Goal: Book appointment/travel/reservation

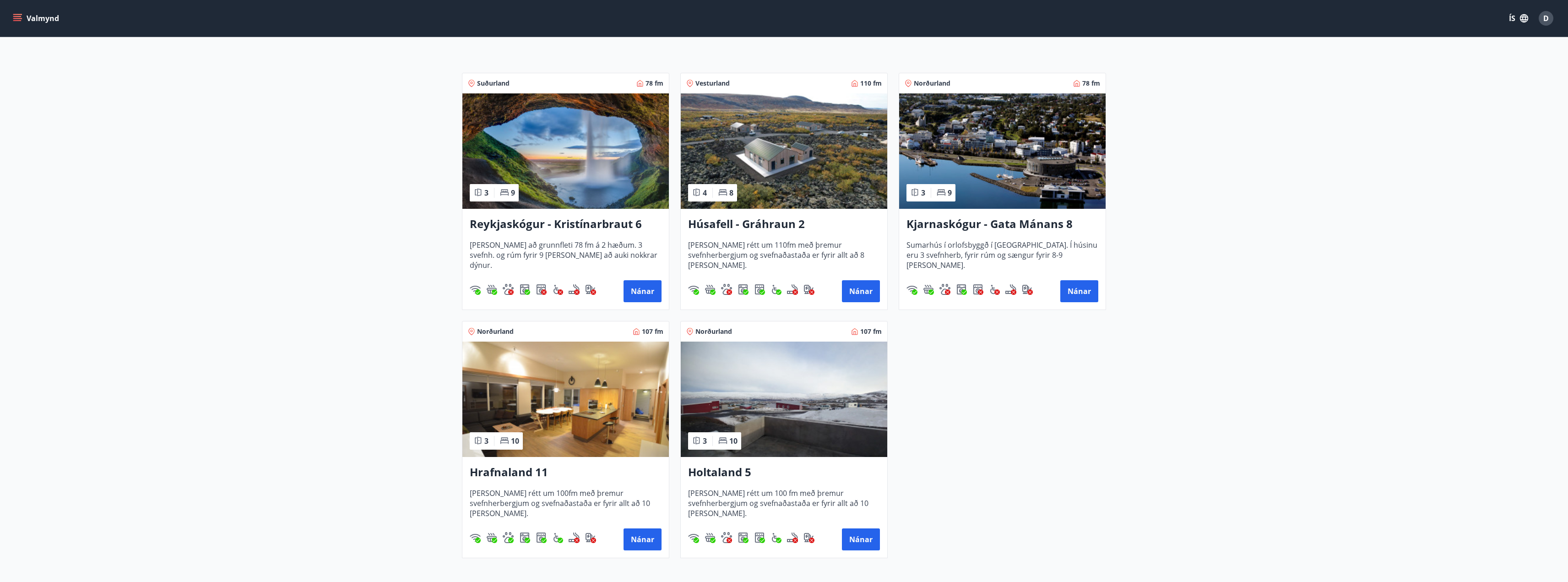
click at [556, 226] on h3 "Reykjaskógur - Kristínarbraut 6" at bounding box center [565, 224] width 192 height 17
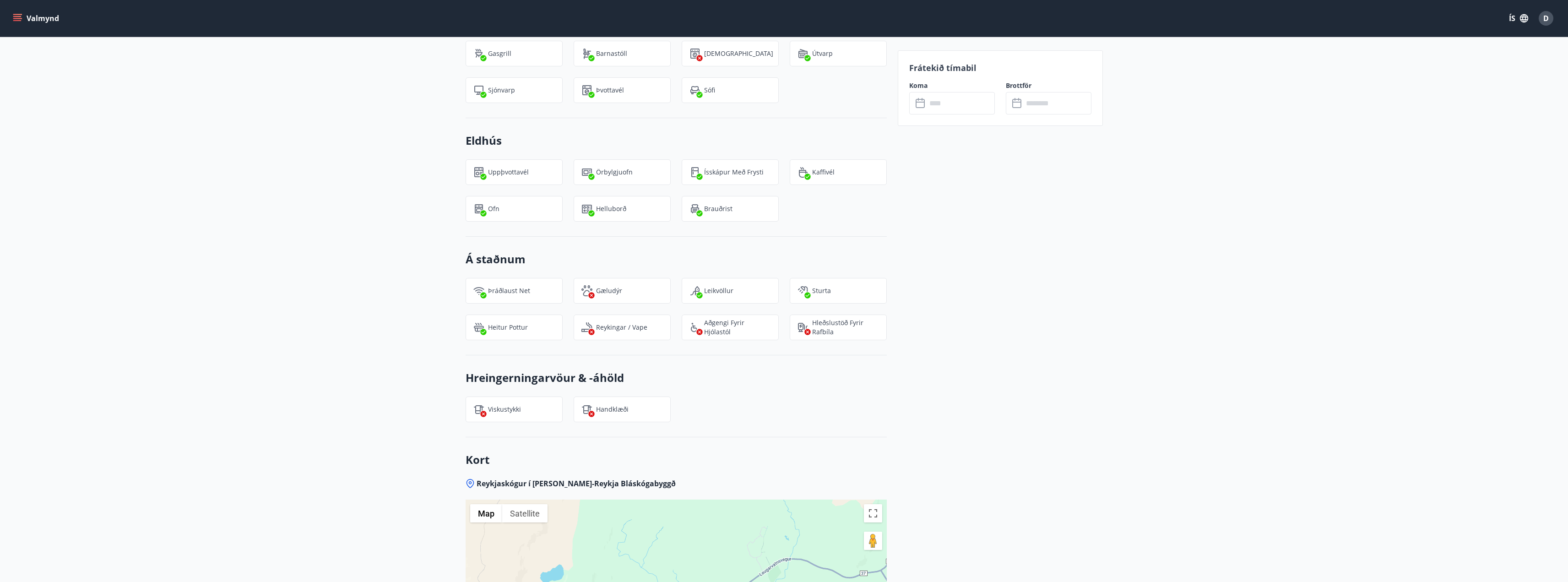
scroll to position [915, 0]
drag, startPoint x: 634, startPoint y: 396, endPoint x: 577, endPoint y: 399, distance: 57.1
click at [579, 399] on div "Handklæði" at bounding box center [622, 408] width 97 height 26
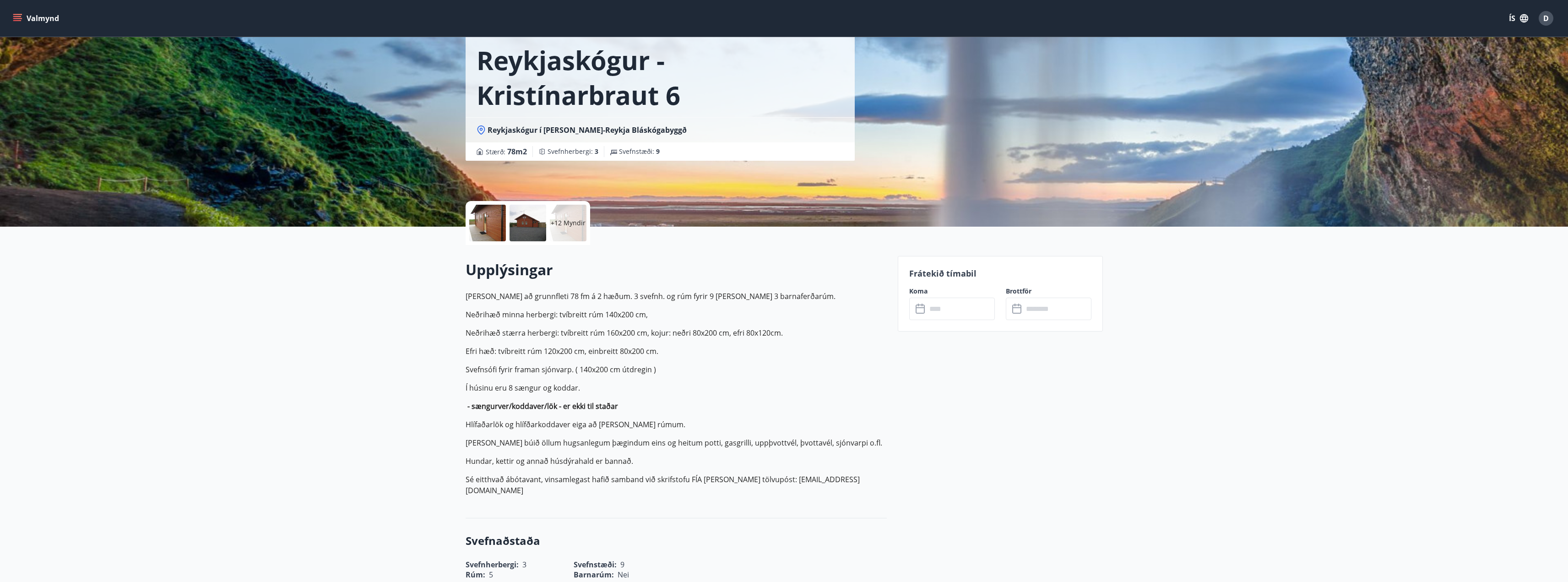
scroll to position [19, 0]
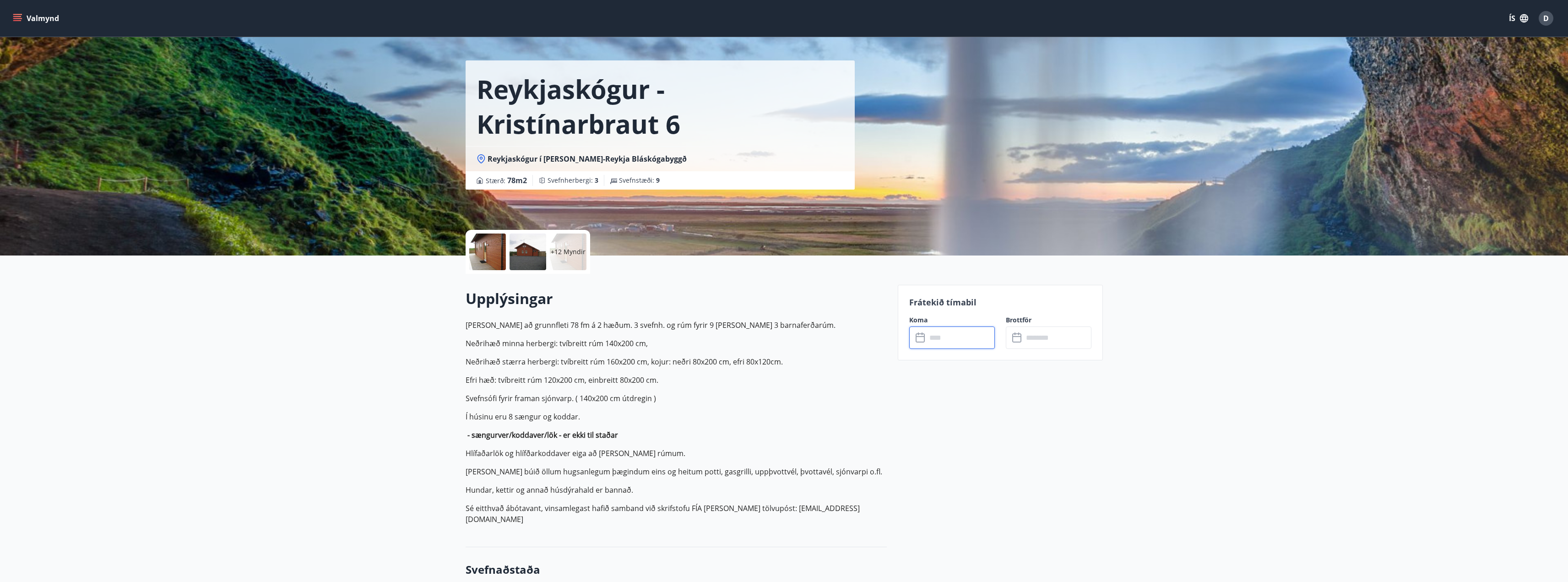
click at [962, 333] on input "text" at bounding box center [961, 338] width 68 height 23
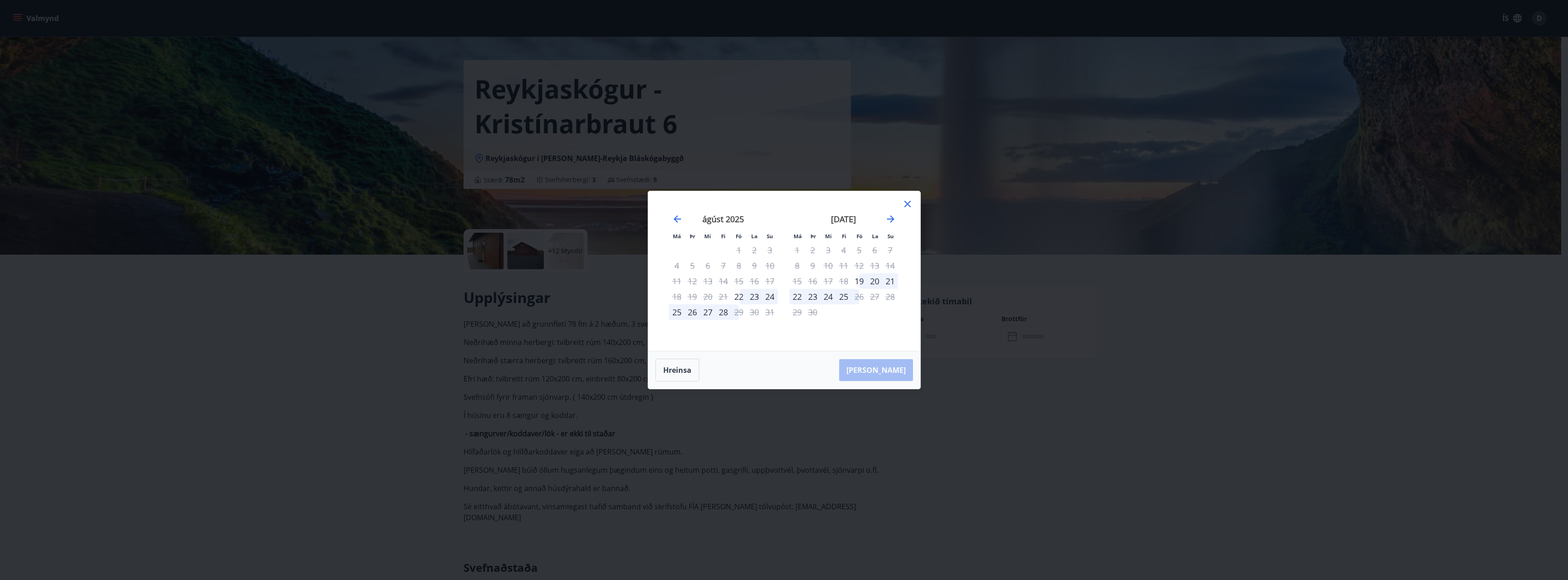
click at [679, 313] on div "25" at bounding box center [677, 312] width 16 height 16
click at [697, 313] on div "26" at bounding box center [692, 312] width 16 height 16
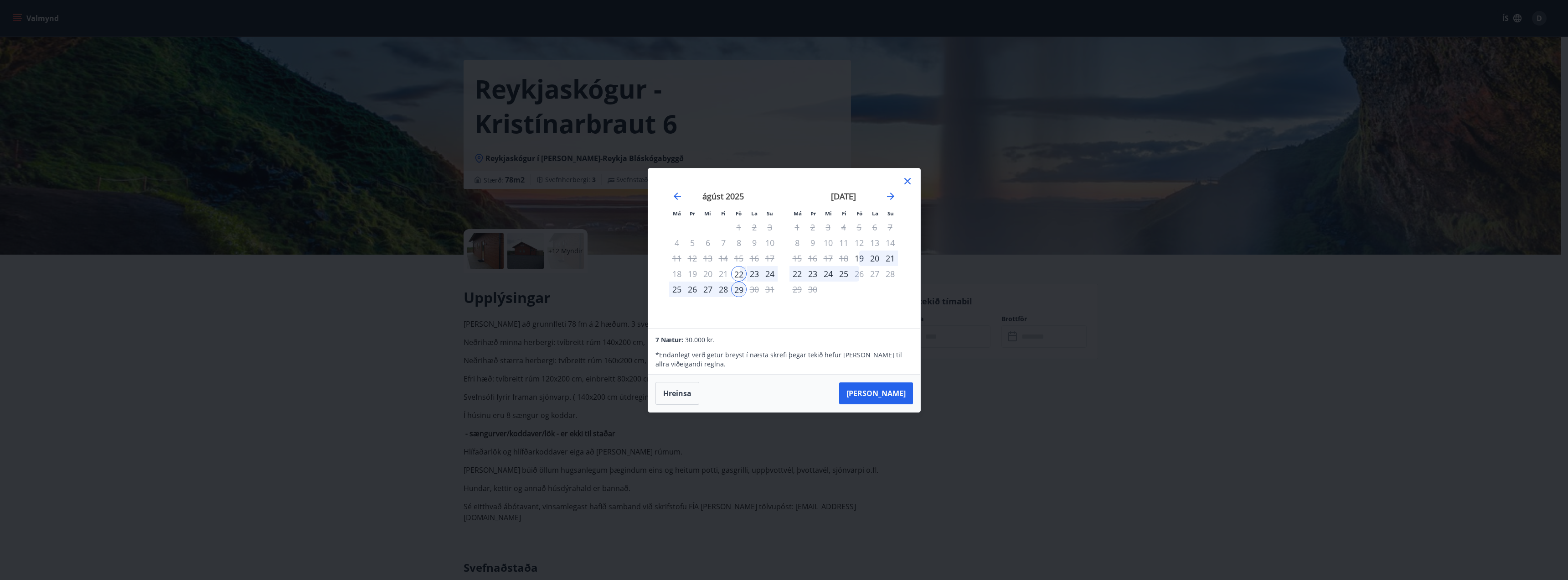
click at [909, 181] on icon at bounding box center [907, 181] width 6 height 6
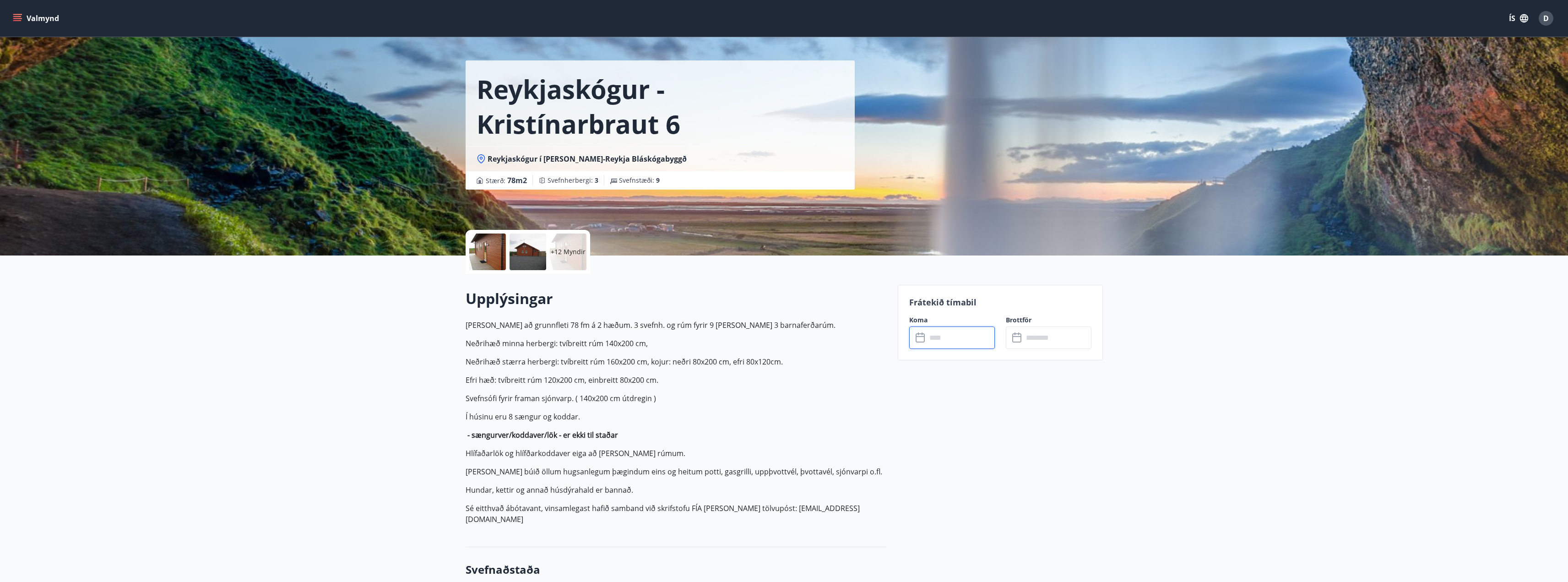
click at [942, 337] on input "text" at bounding box center [961, 338] width 68 height 23
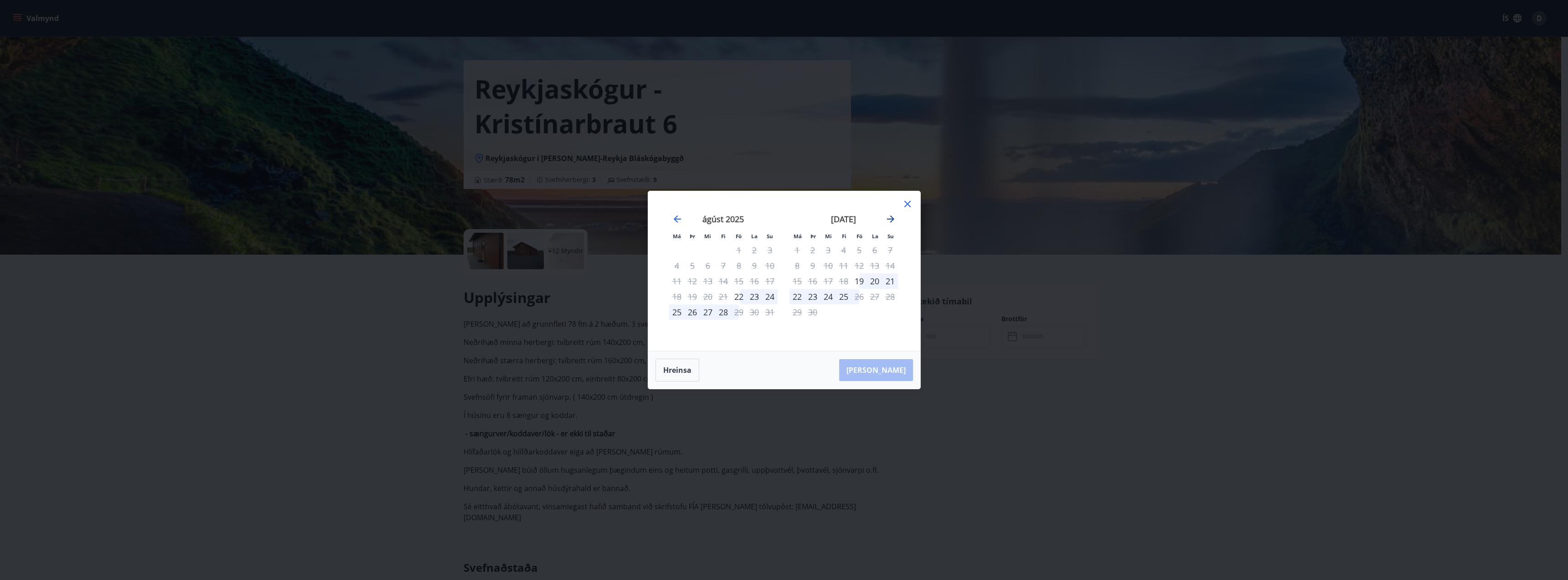
click at [893, 221] on icon "Move forward to switch to the next month." at bounding box center [890, 219] width 11 height 11
click at [900, 215] on div "[DATE] 1 2 3 4 5 6 7 8 9 10 11 12 13 14 15 16 17 18 19 20 21 22 23 24 25 26 27 …" at bounding box center [843, 277] width 120 height 150
click at [894, 216] on icon "Move forward to switch to the next month." at bounding box center [890, 219] width 11 height 11
click at [909, 201] on icon at bounding box center [907, 204] width 11 height 11
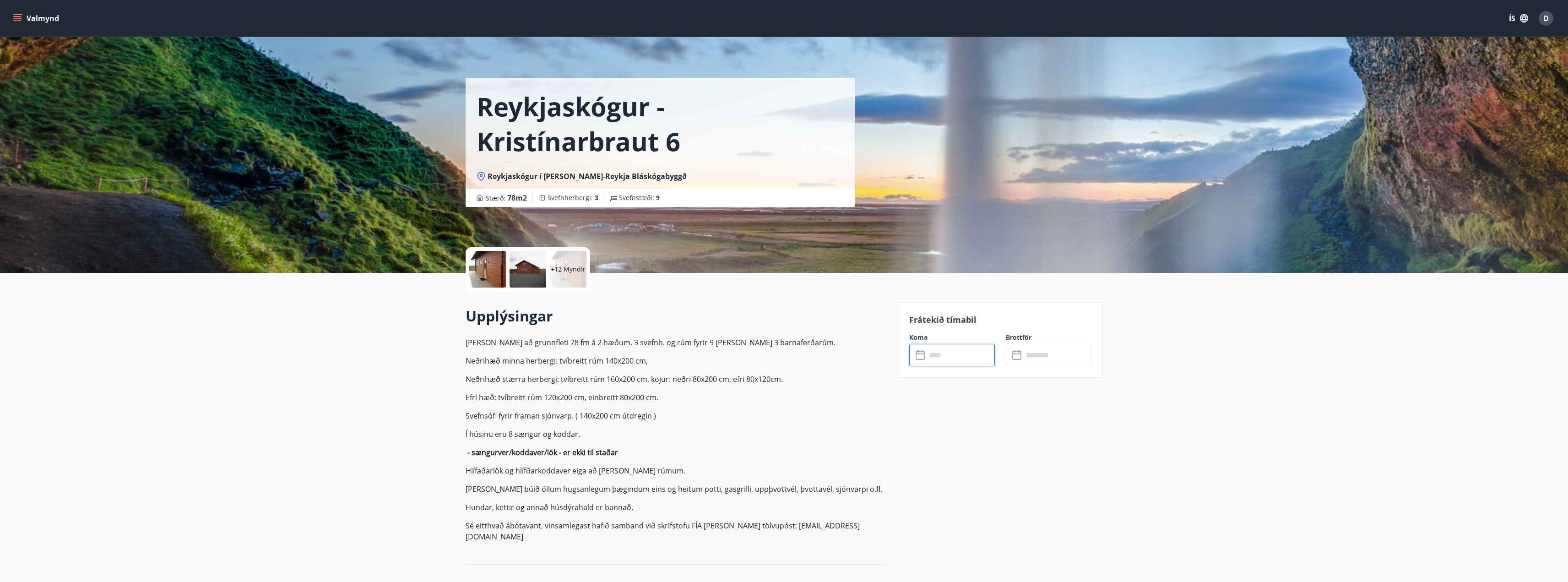
scroll to position [0, 0]
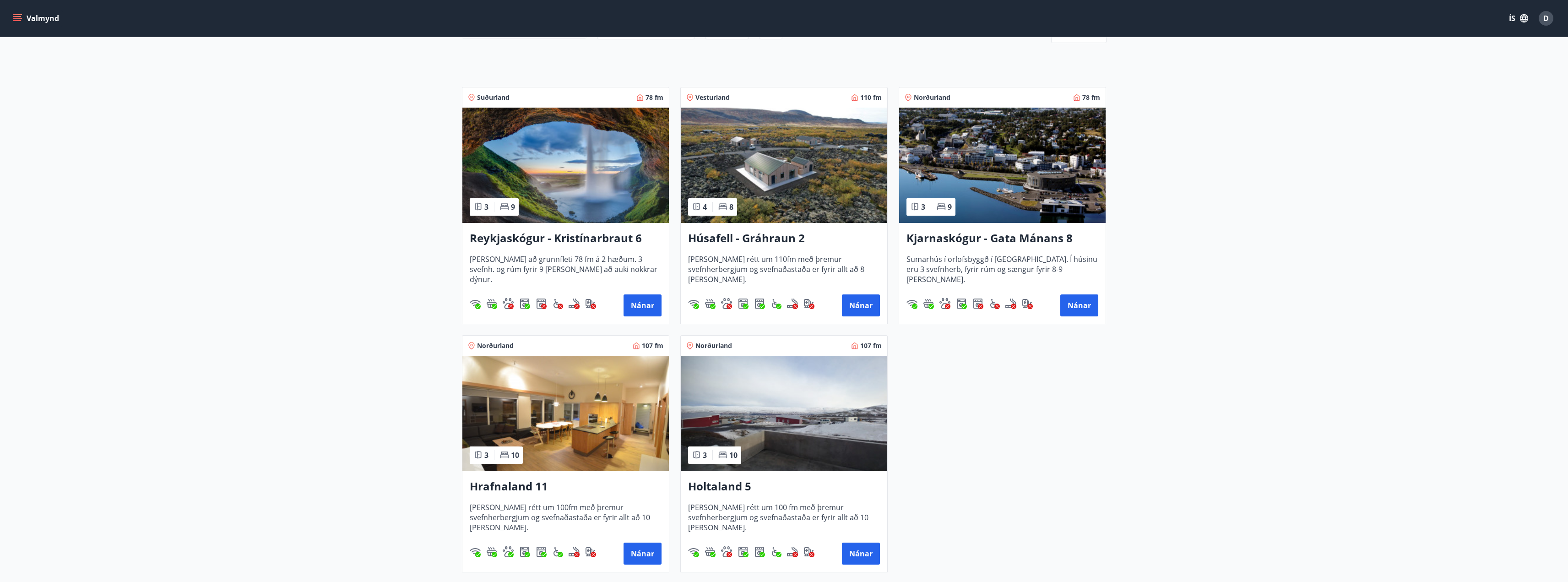
scroll to position [137, 0]
